Goal: Navigation & Orientation: Go to known website

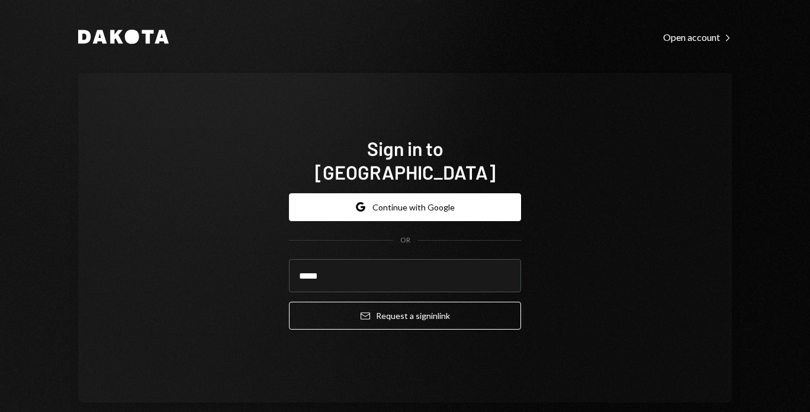
type input "**********"
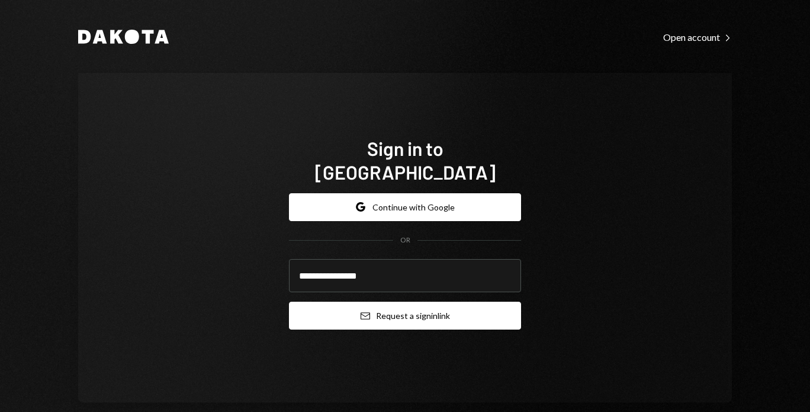
click at [337, 307] on button "Email Request a sign in link" at bounding box center [405, 315] width 232 height 28
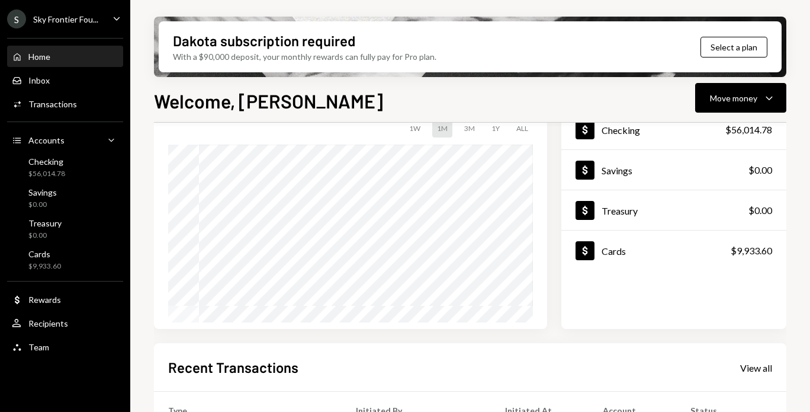
scroll to position [88, 0]
